Goal: Obtain resource: Obtain resource

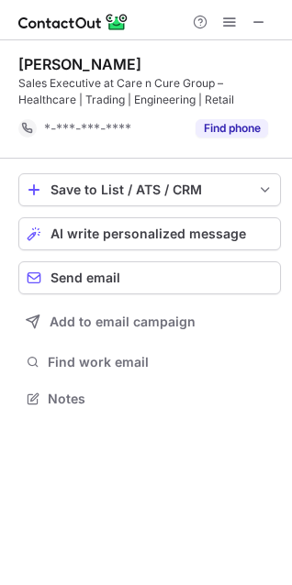
scroll to position [385, 292]
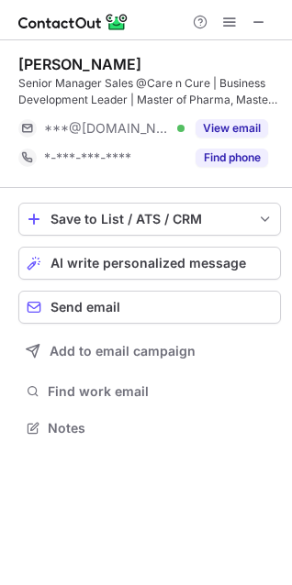
scroll to position [415, 292]
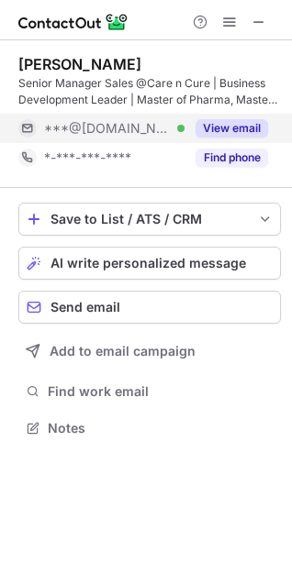
click at [249, 125] on button "View email" at bounding box center [231, 128] width 72 height 18
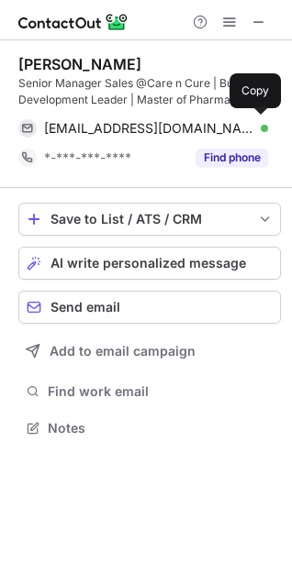
click at [98, 125] on span "syneshc384@gmail.com" at bounding box center [149, 128] width 210 height 17
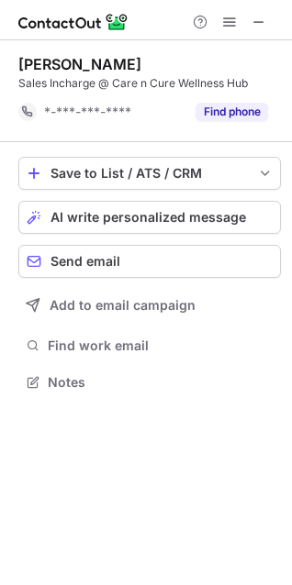
scroll to position [370, 292]
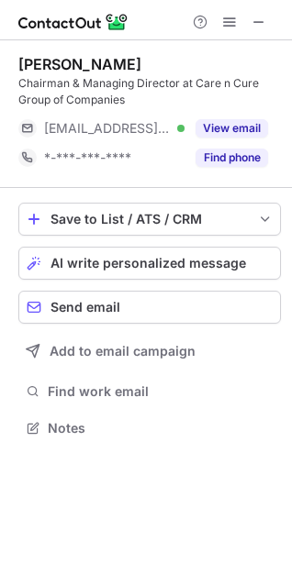
scroll to position [415, 292]
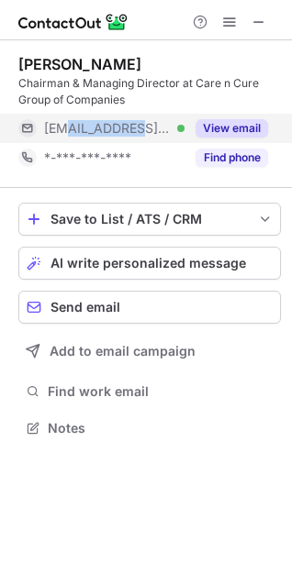
copy span "@cncqatar."
copy span "@cncqatar.com"
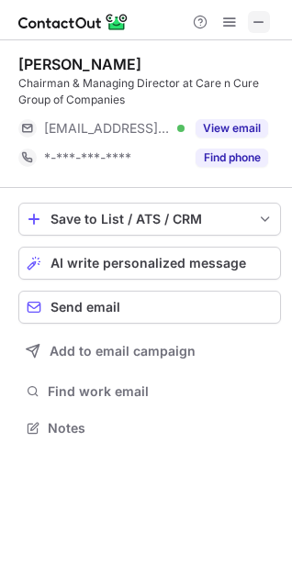
click at [260, 15] on span at bounding box center [258, 22] width 15 height 15
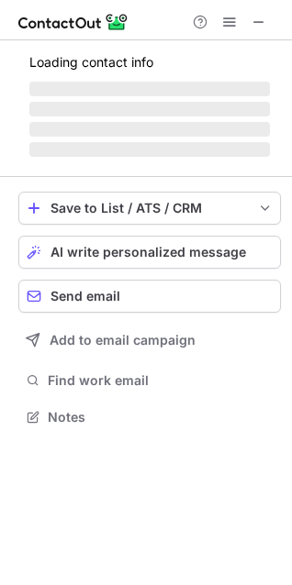
scroll to position [415, 292]
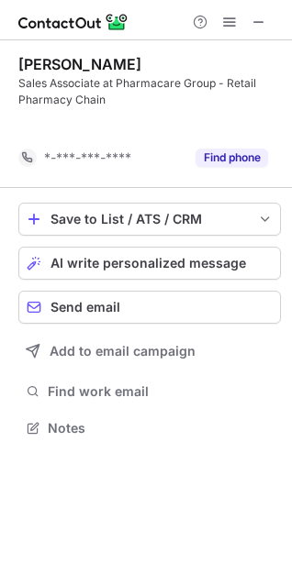
scroll to position [385, 292]
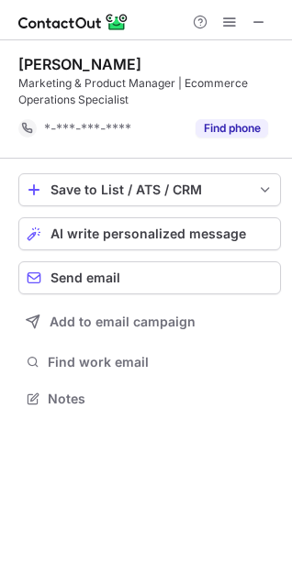
scroll to position [385, 292]
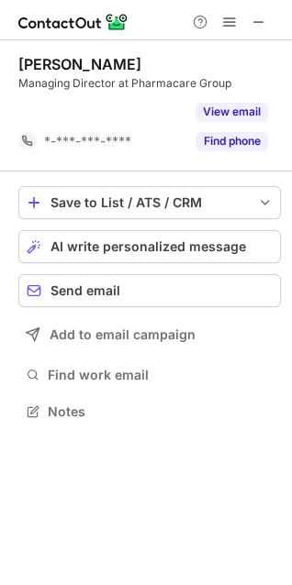
scroll to position [370, 292]
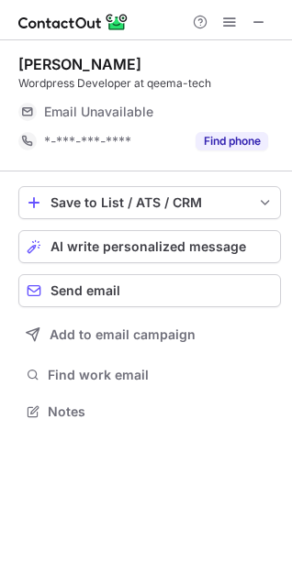
scroll to position [9, 8]
